Goal: Navigation & Orientation: Find specific page/section

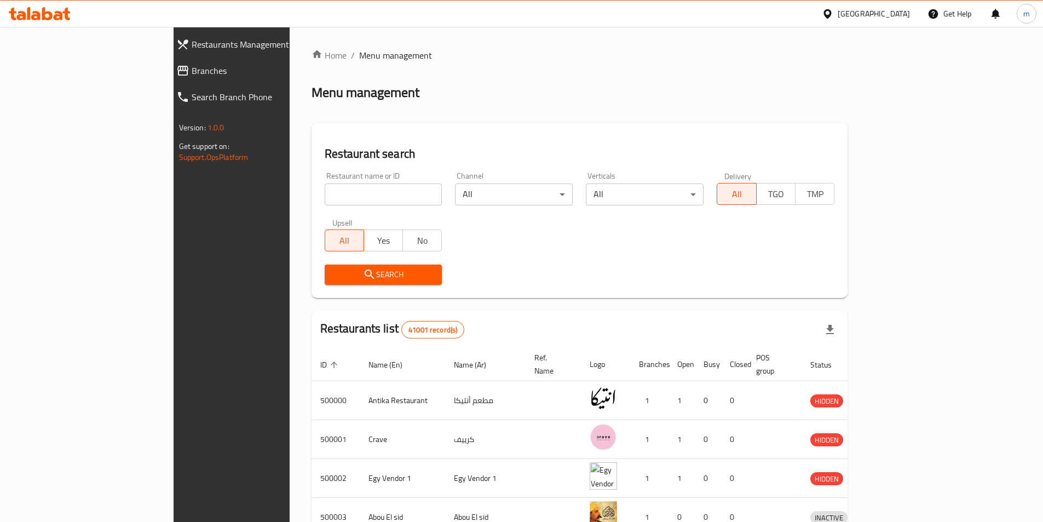
click at [192, 41] on span "Restaurants Management" at bounding box center [265, 44] width 147 height 13
click at [202, 69] on span "Branches" at bounding box center [270, 70] width 137 height 13
click at [202, 68] on span "Branches" at bounding box center [270, 70] width 137 height 13
click at [325, 193] on input "search" at bounding box center [384, 194] width 118 height 22
click at [391, 89] on div "Menu management" at bounding box center [580, 93] width 537 height 18
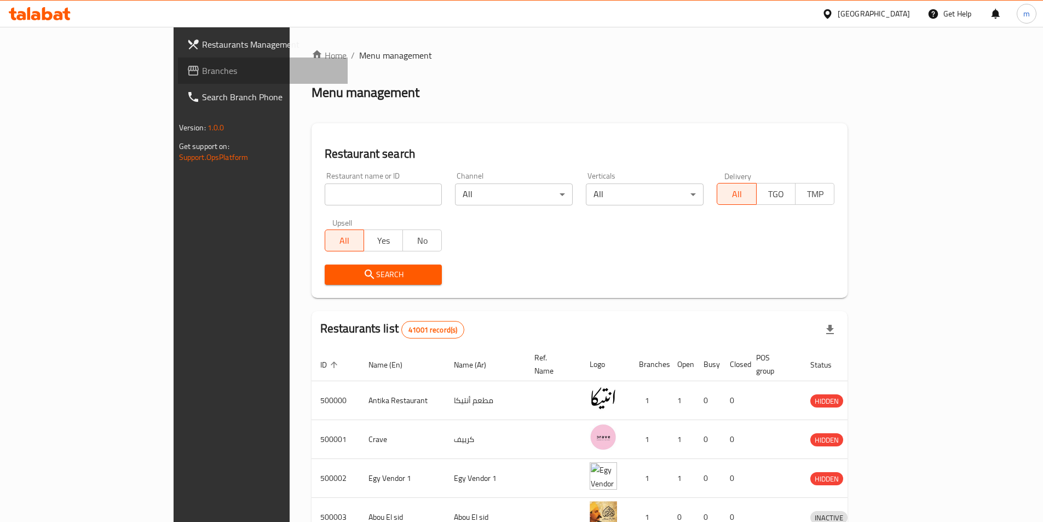
click at [202, 77] on span "Branches" at bounding box center [270, 70] width 137 height 13
click at [38, 15] on icon at bounding box center [35, 15] width 9 height 9
click at [202, 66] on span "Branches" at bounding box center [270, 70] width 137 height 13
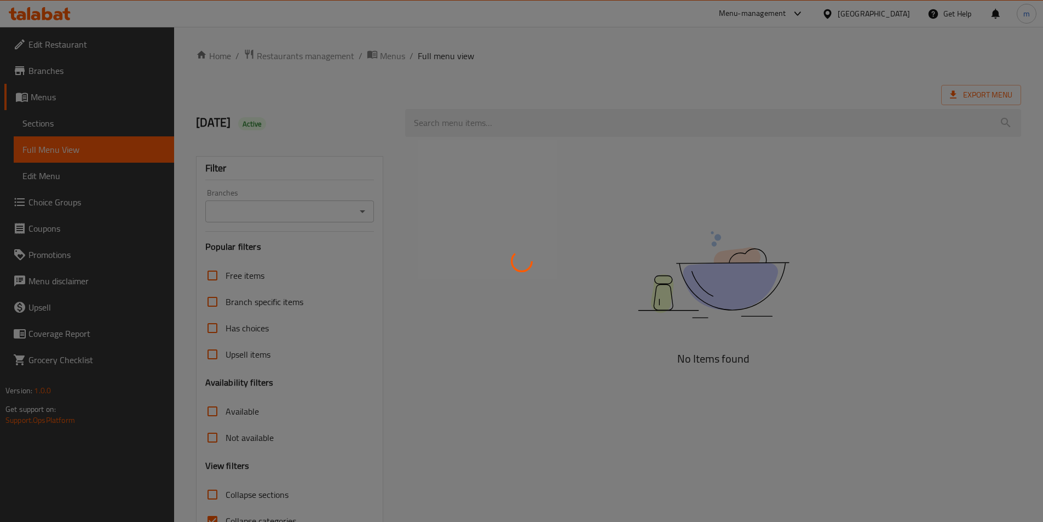
click at [902, 15] on div at bounding box center [521, 261] width 1043 height 522
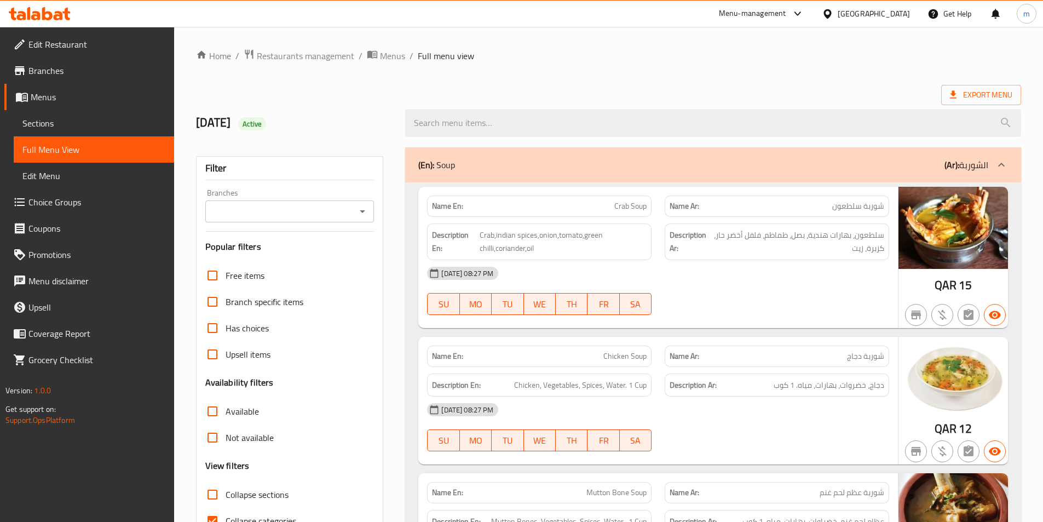
click at [55, 3] on div at bounding box center [39, 14] width 79 height 22
click at [51, 15] on icon at bounding box center [47, 13] width 10 height 13
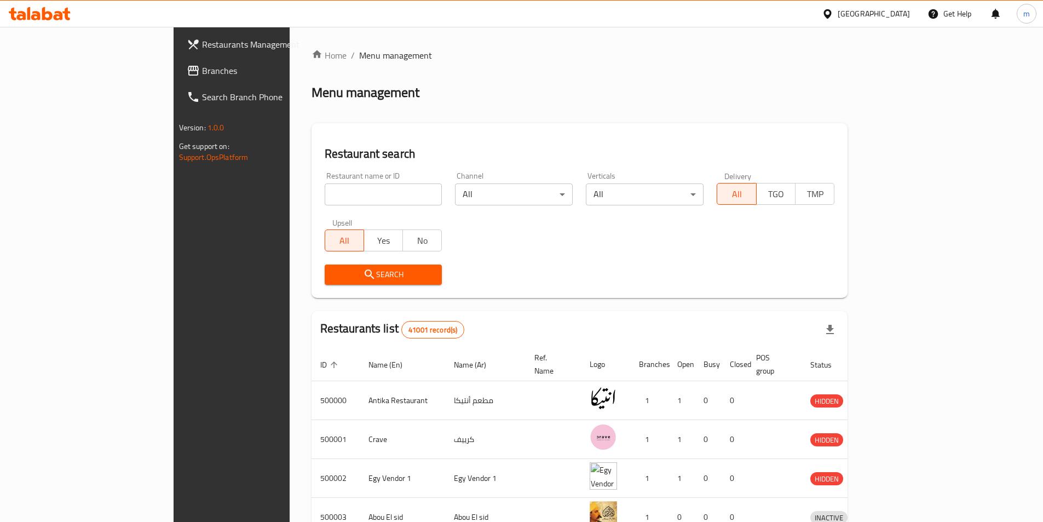
click at [202, 67] on span "Branches" at bounding box center [270, 70] width 137 height 13
click at [325, 196] on input "search" at bounding box center [384, 194] width 118 height 22
paste input "776585"
type input "776585"
click at [334, 277] on span "Search" at bounding box center [384, 275] width 100 height 14
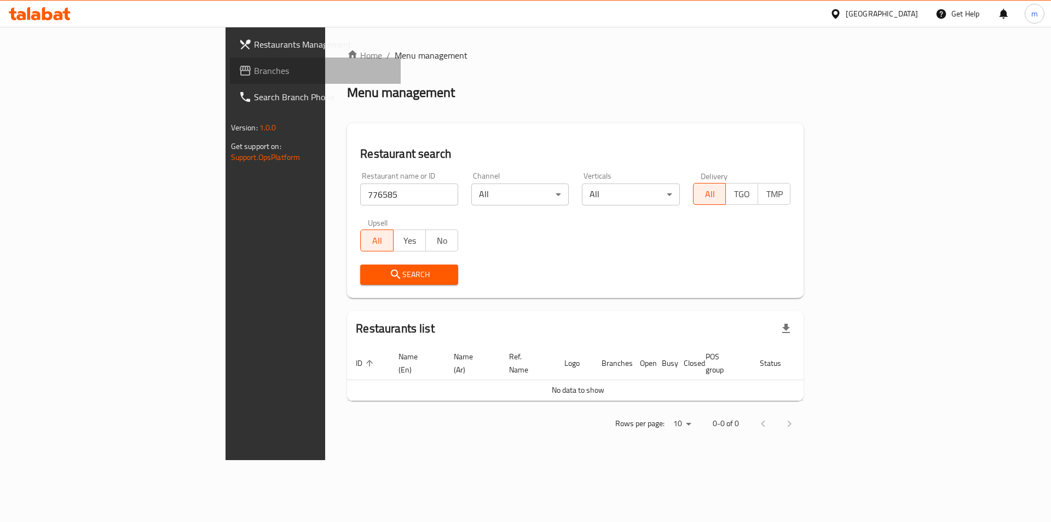
click at [254, 71] on span "Branches" at bounding box center [323, 70] width 139 height 13
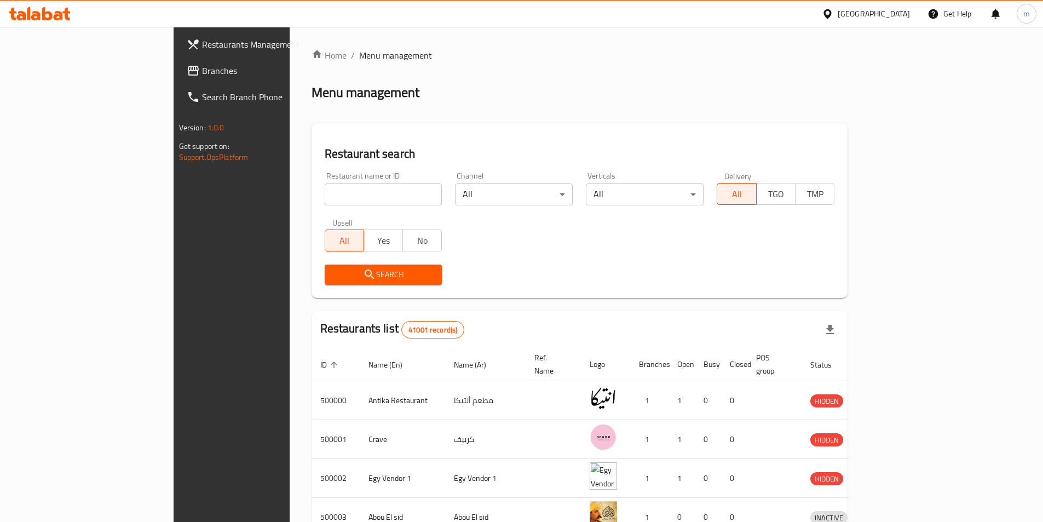
click at [202, 71] on span "Branches" at bounding box center [270, 70] width 137 height 13
click at [202, 73] on span "Branches" at bounding box center [270, 70] width 137 height 13
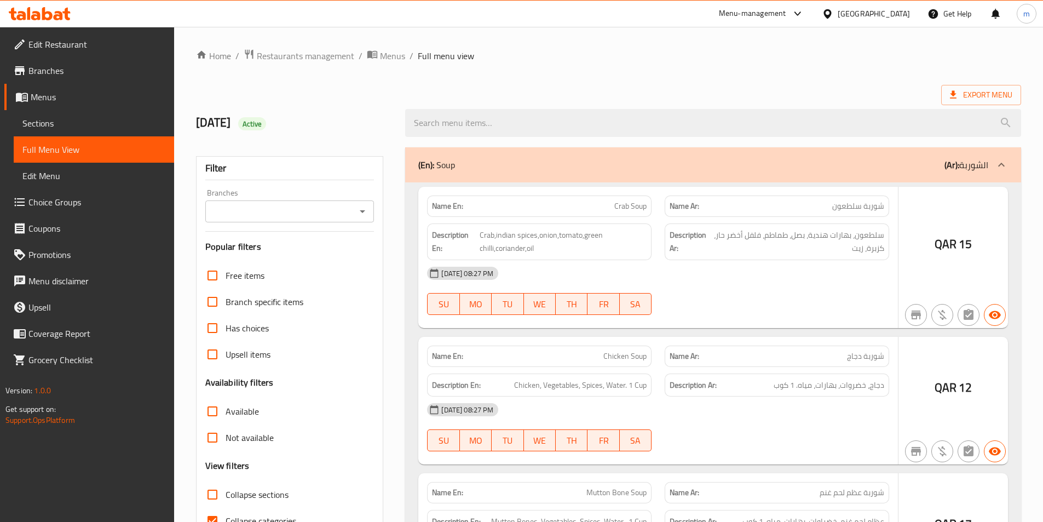
click at [203, 58] on div at bounding box center [521, 261] width 1043 height 522
click at [210, 56] on div at bounding box center [521, 261] width 1043 height 522
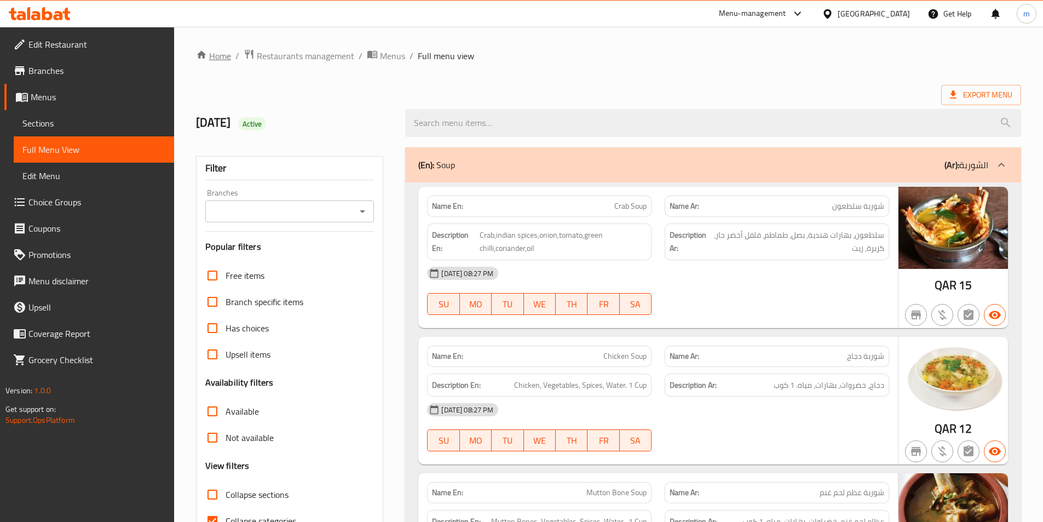
click at [216, 52] on link "Home" at bounding box center [213, 55] width 35 height 13
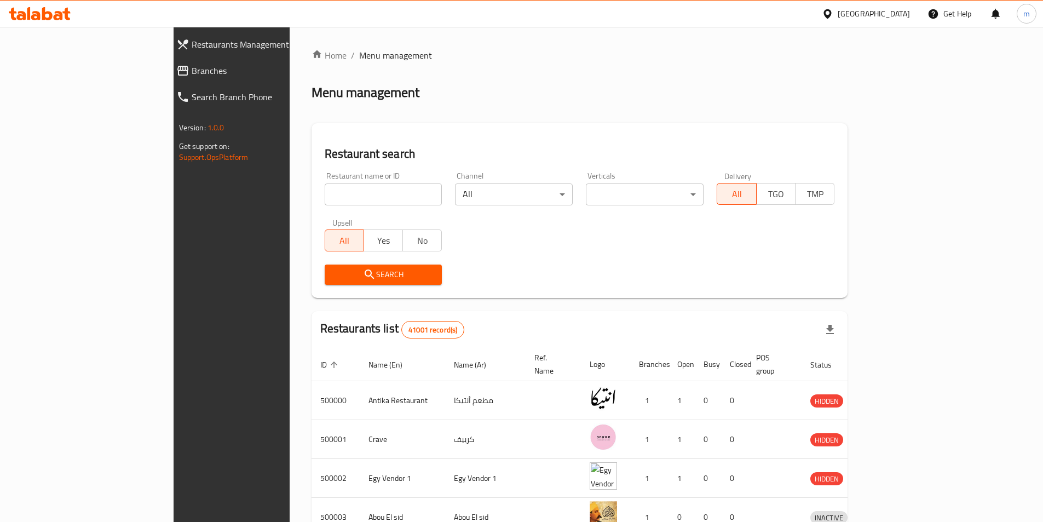
click at [192, 66] on span "Branches" at bounding box center [265, 70] width 147 height 13
click at [202, 75] on span "Branches" at bounding box center [270, 70] width 137 height 13
click at [202, 66] on span "Branches" at bounding box center [270, 70] width 137 height 13
click at [178, 83] on link "Branches" at bounding box center [263, 71] width 170 height 26
click at [202, 75] on span "Branches" at bounding box center [270, 70] width 137 height 13
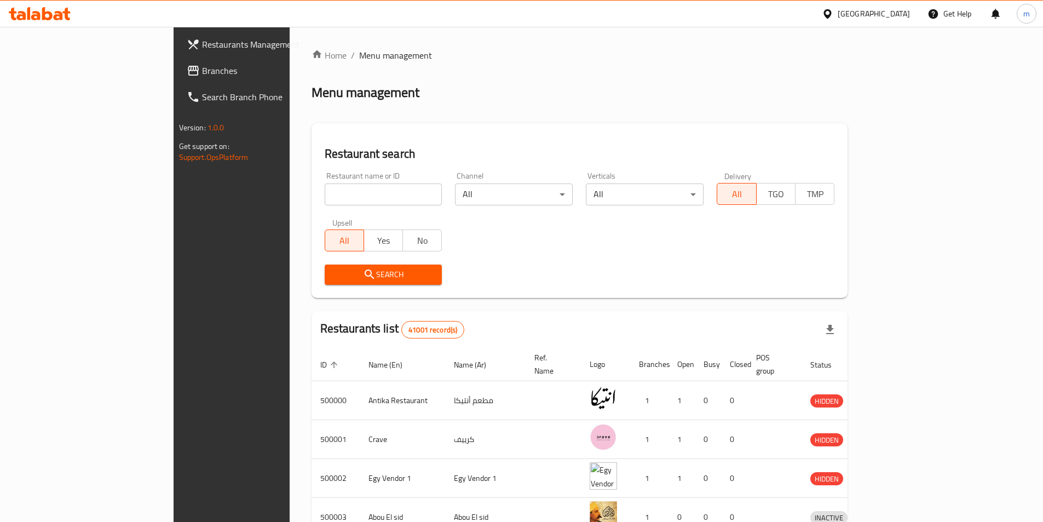
click at [202, 72] on span "Branches" at bounding box center [270, 70] width 137 height 13
